Goal: Information Seeking & Learning: Learn about a topic

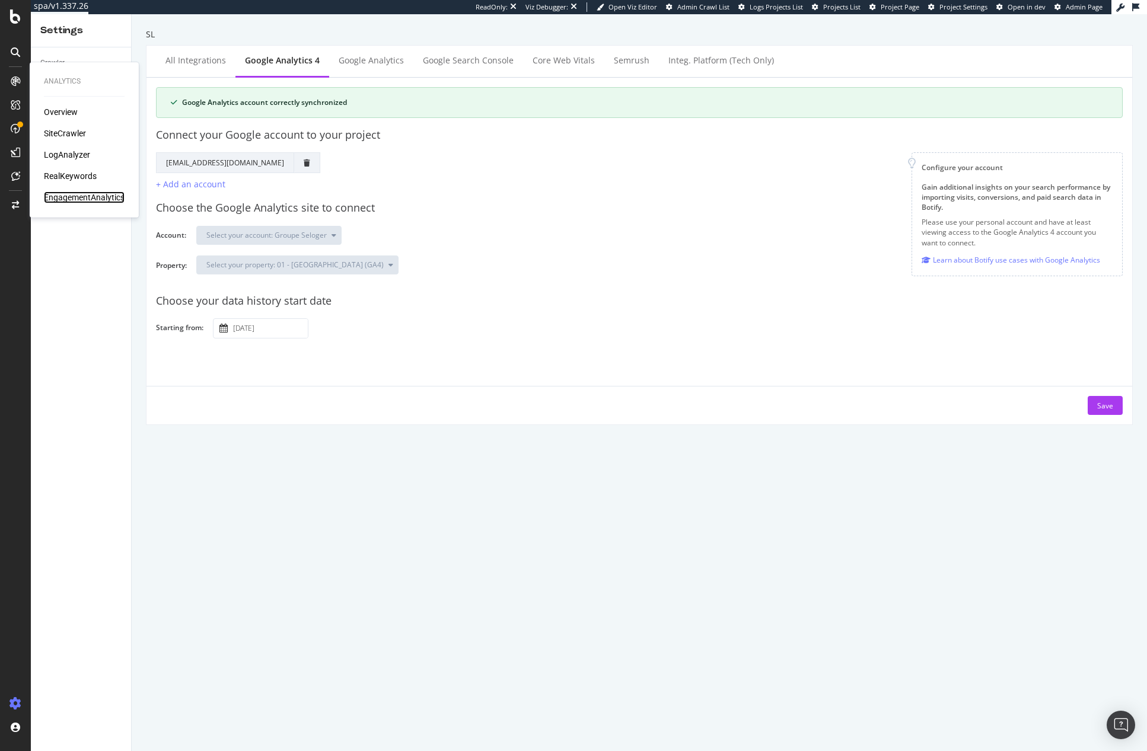
click at [91, 197] on div "EngagementAnalytics" at bounding box center [84, 198] width 81 height 12
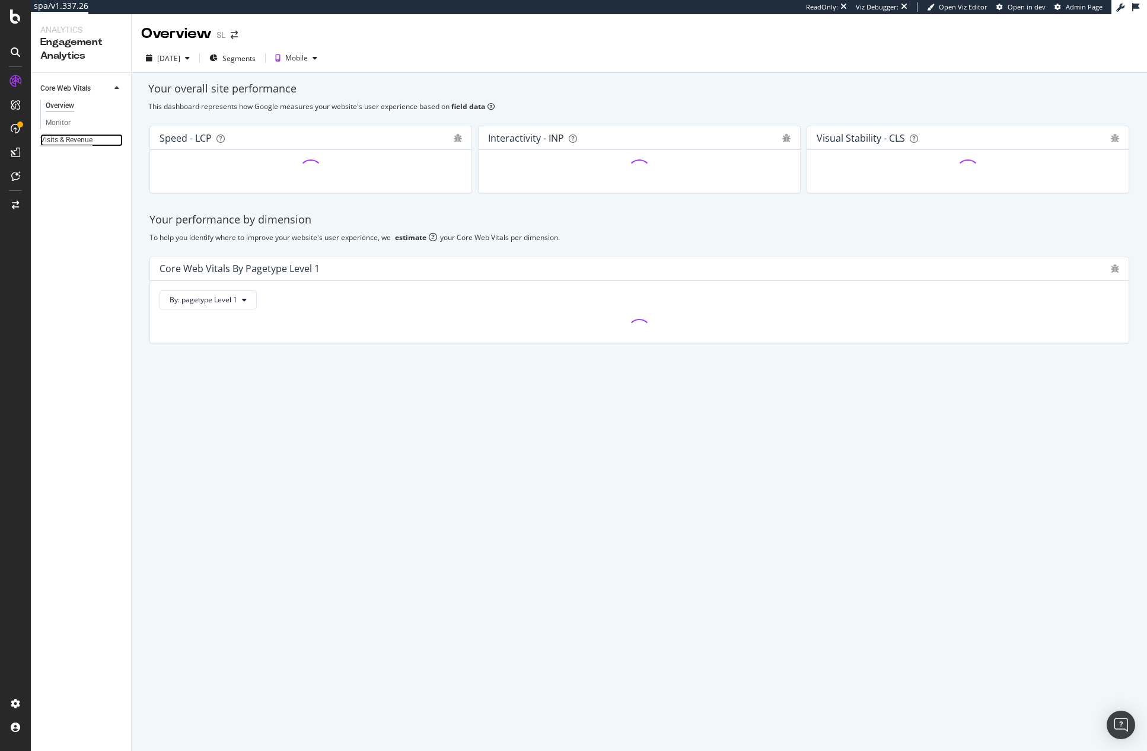
click at [75, 138] on div "Visits & Revenue" at bounding box center [66, 140] width 52 height 12
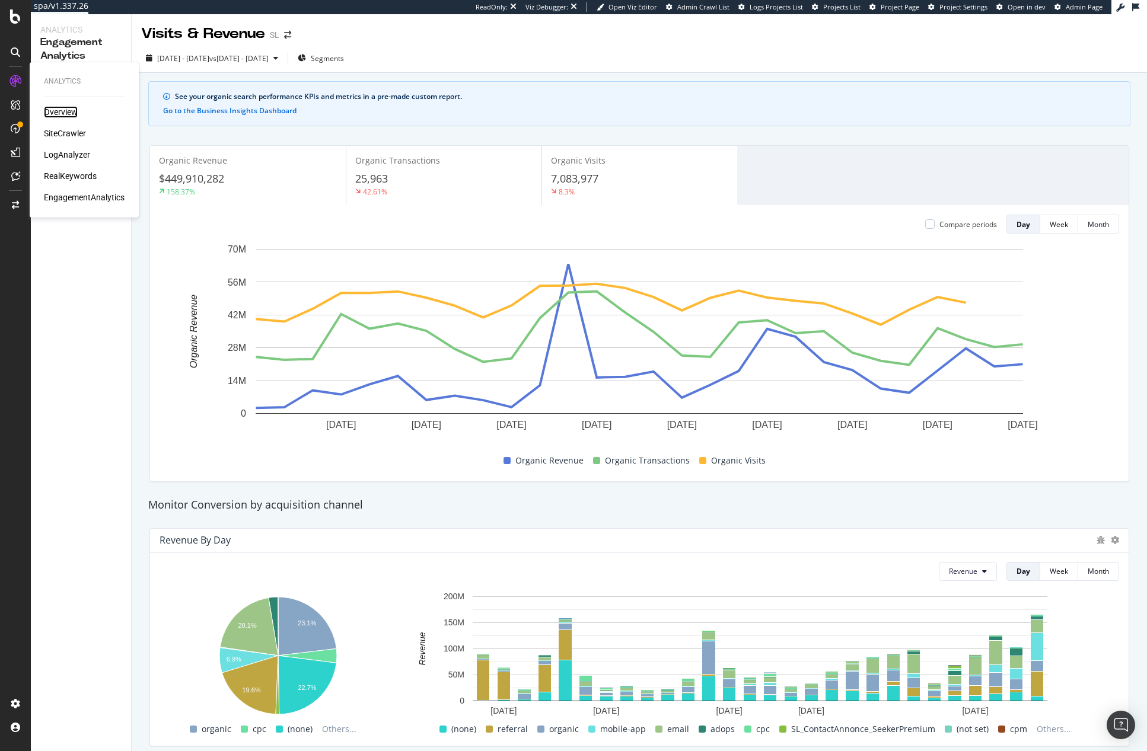
click at [65, 117] on div "Overview" at bounding box center [61, 112] width 34 height 12
